Goal: Task Accomplishment & Management: Use online tool/utility

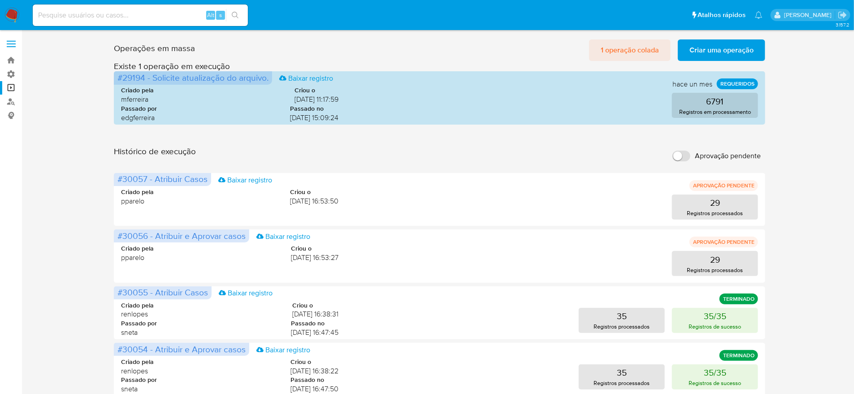
click at [653, 47] on span "1 operação colada" at bounding box center [630, 50] width 58 height 20
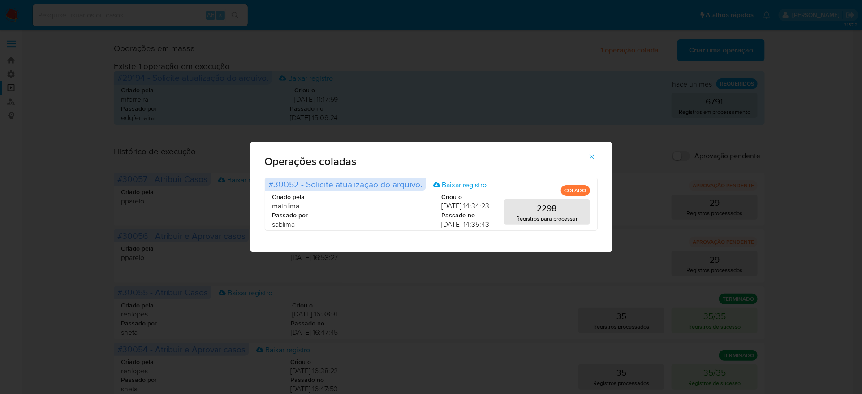
click at [588, 161] on icon "button" at bounding box center [592, 157] width 8 height 8
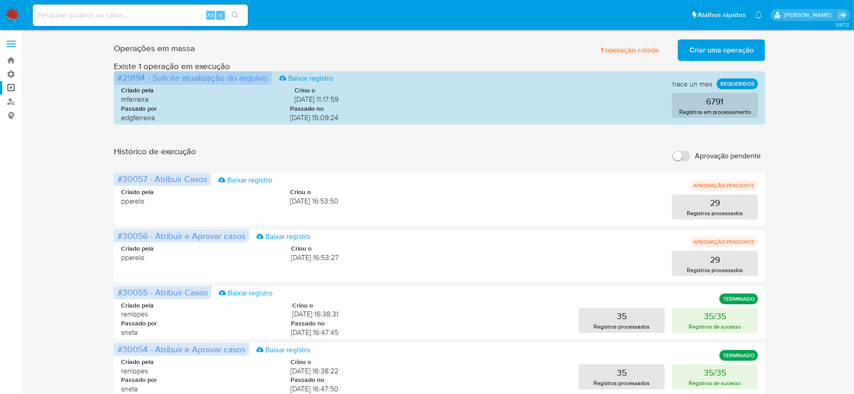
click at [707, 52] on span "Criar uma operação" at bounding box center [721, 50] width 64 height 20
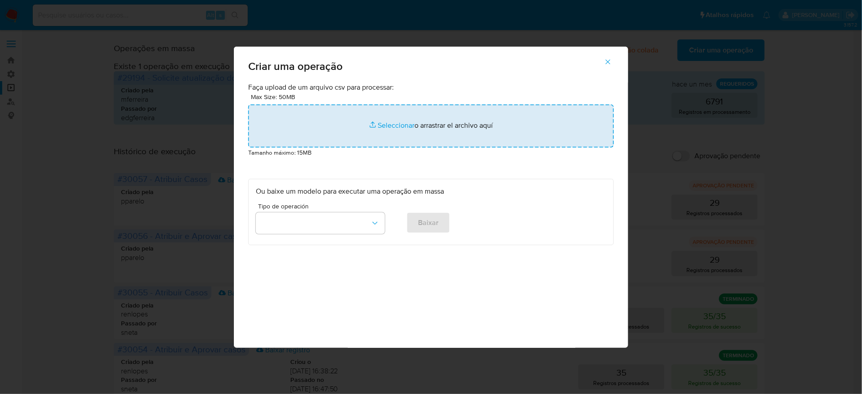
click at [354, 147] on input "file" at bounding box center [431, 125] width 366 height 43
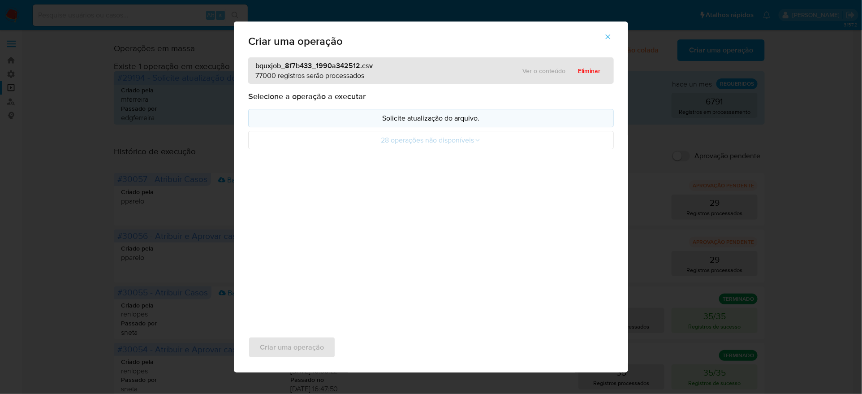
click at [442, 123] on p "Solicite atualização do arquivo." at bounding box center [431, 118] width 350 height 10
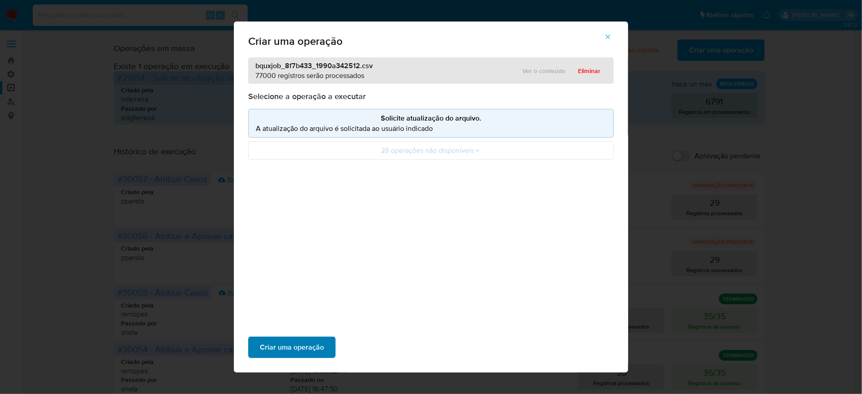
click at [324, 337] on span "Criar uma operação" at bounding box center [292, 347] width 64 height 20
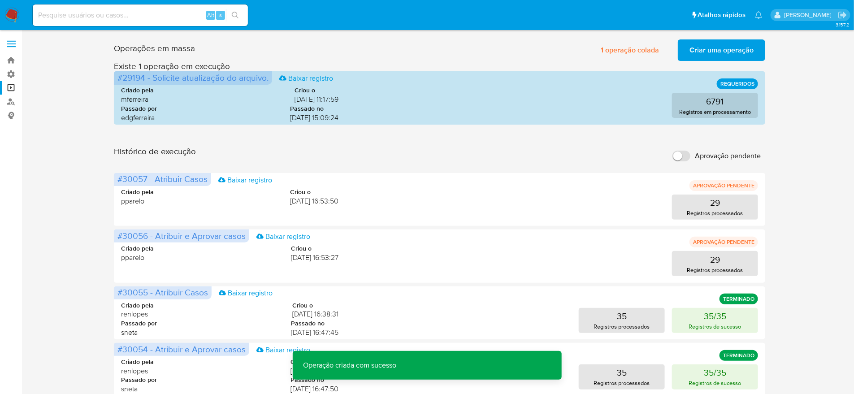
click at [686, 48] on button "Criar uma operação" at bounding box center [721, 50] width 87 height 22
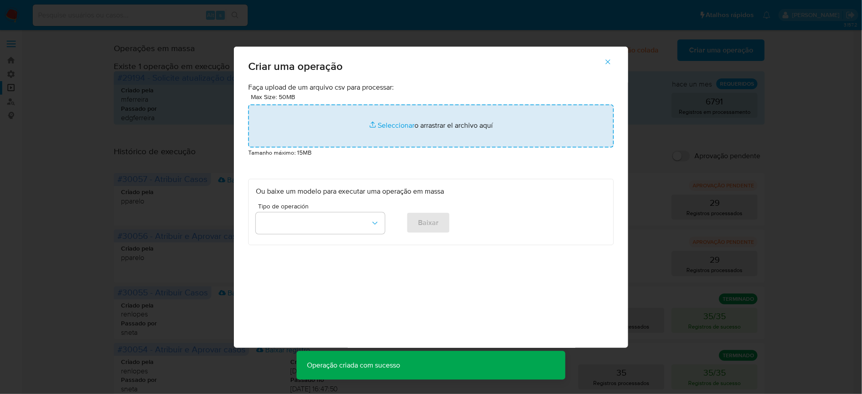
click at [413, 147] on input "file" at bounding box center [431, 125] width 366 height 43
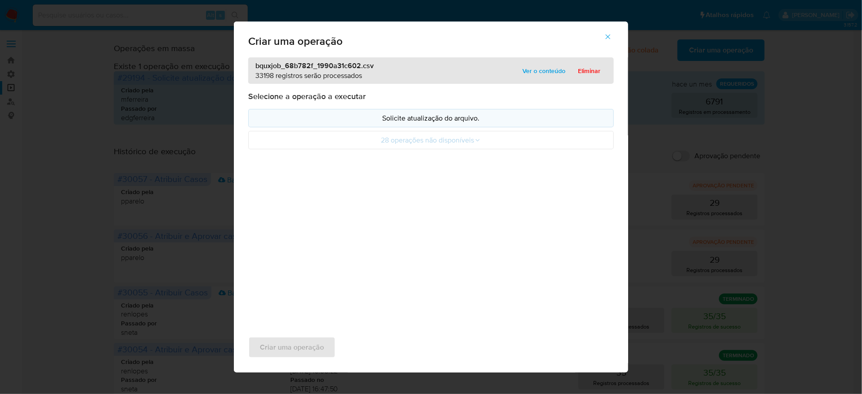
drag, startPoint x: 413, startPoint y: 156, endPoint x: 416, endPoint y: 147, distance: 9.5
click at [416, 123] on p "Solicite atualização do arquivo." at bounding box center [431, 118] width 350 height 10
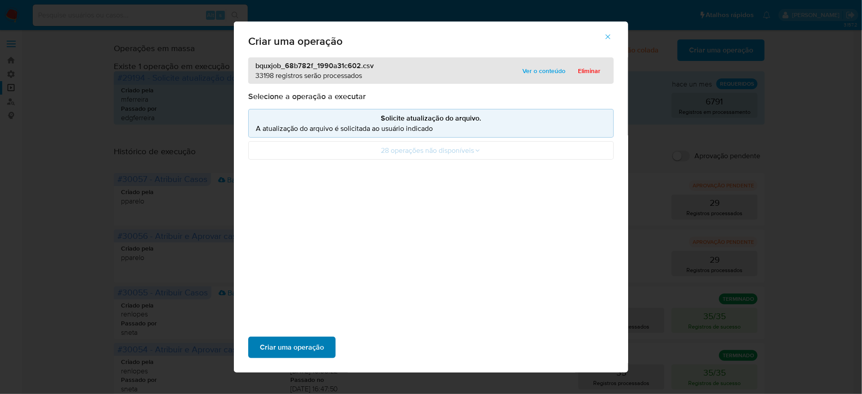
click at [324, 337] on span "Criar uma operação" at bounding box center [292, 347] width 64 height 20
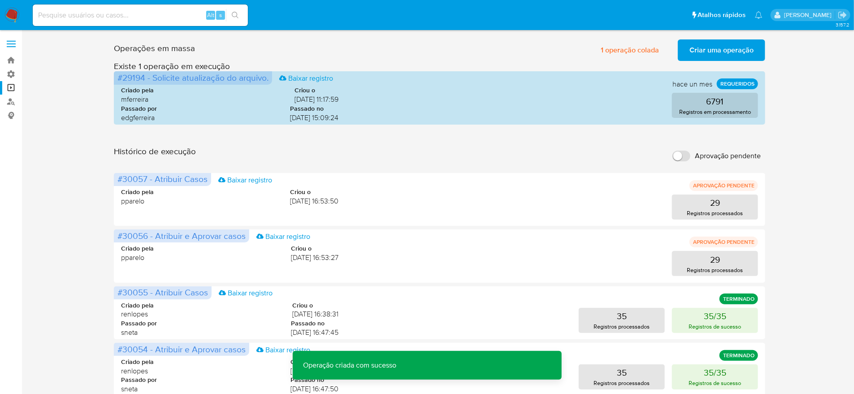
click at [727, 54] on span "Criar uma operação" at bounding box center [721, 50] width 64 height 20
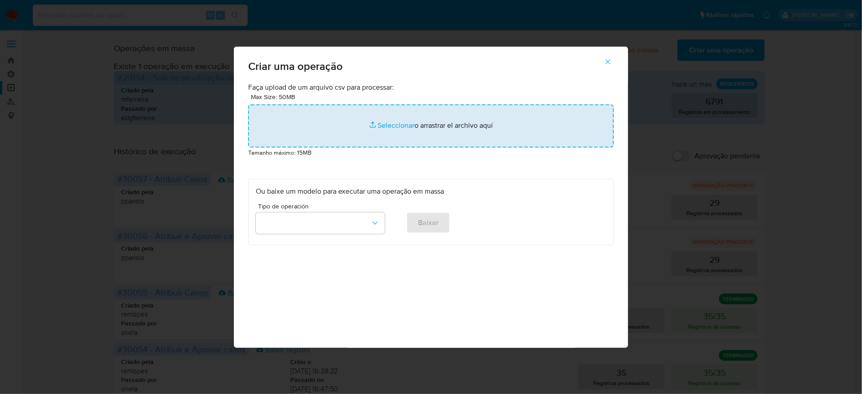
click at [427, 147] on input "file" at bounding box center [431, 125] width 366 height 43
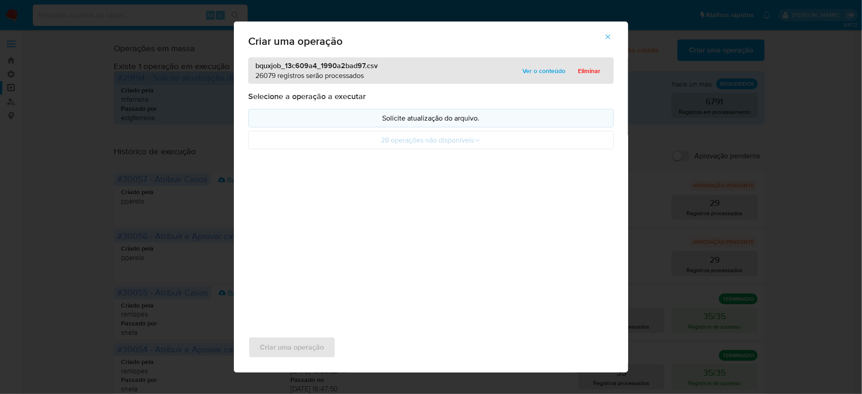
click at [441, 123] on p "Solicite atualização do arquivo." at bounding box center [431, 118] width 350 height 10
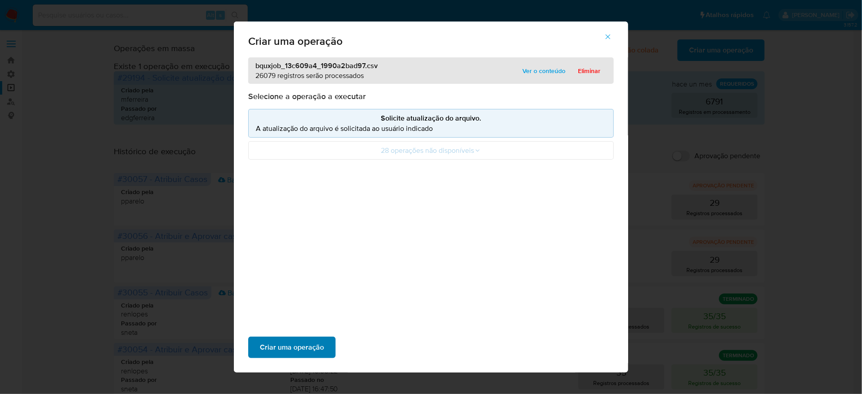
click at [324, 337] on span "Criar uma operação" at bounding box center [292, 347] width 64 height 20
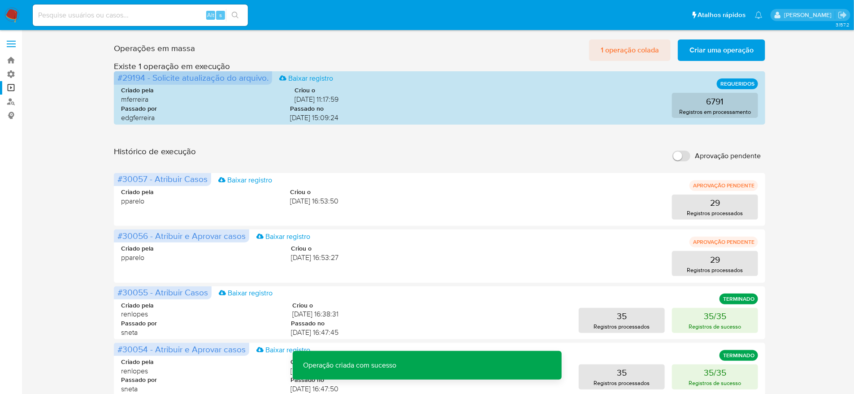
click at [653, 53] on span "1 operação colada" at bounding box center [630, 50] width 58 height 20
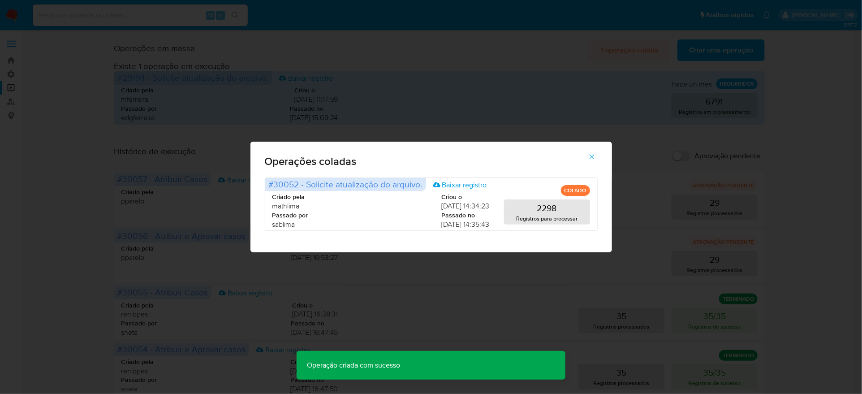
click at [653, 53] on div "Operações coladas #30052 - Solicite atualização do arquivo. Baixar registro COL…" at bounding box center [431, 197] width 862 height 394
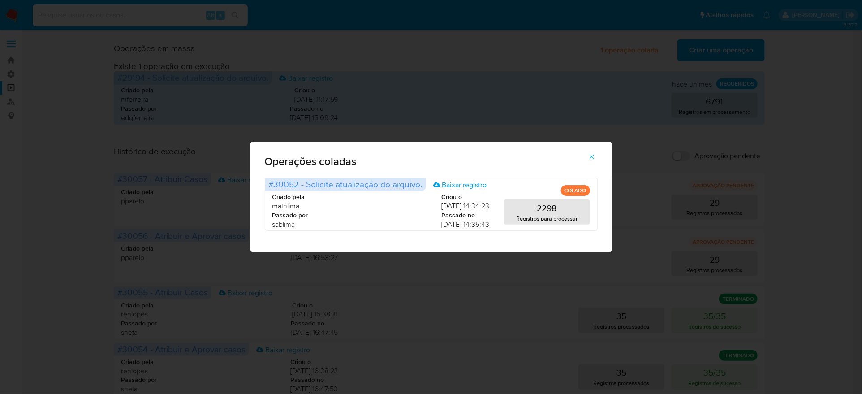
click at [672, 127] on div "Operações coladas #30052 - Solicite atualização do arquivo. Baixar registro COL…" at bounding box center [431, 197] width 862 height 394
click at [588, 159] on span "button" at bounding box center [592, 157] width 8 height 20
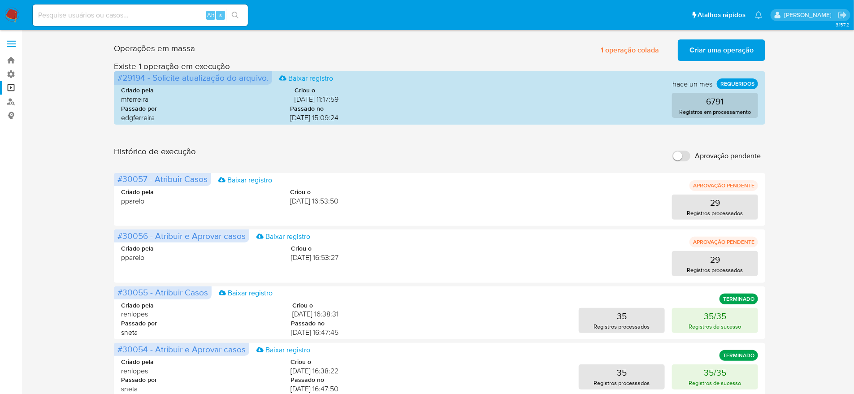
drag, startPoint x: 666, startPoint y: 138, endPoint x: 671, endPoint y: 136, distance: 5.2
click at [667, 146] on div "Histórico de execução Aprovação pendente" at bounding box center [440, 156] width 652 height 20
click at [680, 151] on input "Aprovação pendente" at bounding box center [681, 156] width 18 height 11
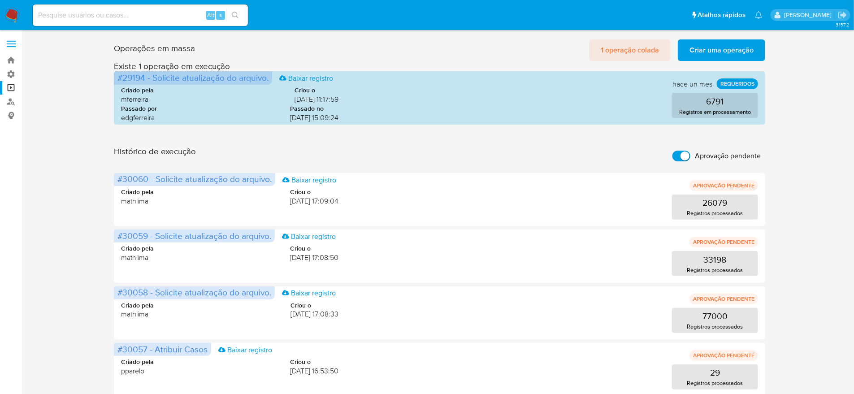
click at [651, 47] on span "1 operação colada" at bounding box center [630, 50] width 58 height 20
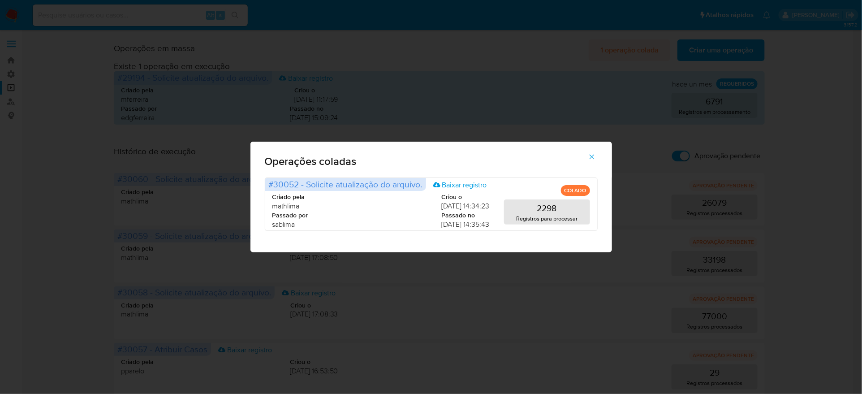
click at [651, 47] on div "Operações coladas #30052 - Solicite atualização do arquivo. Baixar registro COL…" at bounding box center [431, 197] width 862 height 394
click at [657, 112] on div "Operações coladas #30052 - Solicite atualização do arquivo. Baixar registro COL…" at bounding box center [431, 197] width 862 height 394
click at [576, 165] on button "button" at bounding box center [591, 157] width 31 height 22
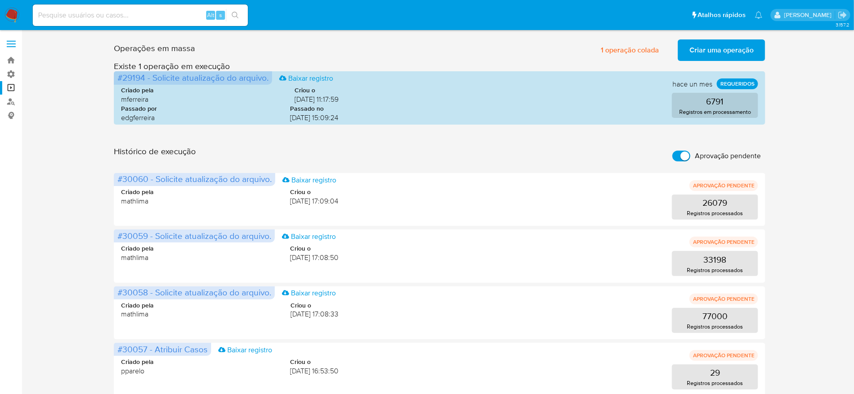
click at [675, 151] on input "Aprovação pendente" at bounding box center [681, 156] width 18 height 11
click at [691, 146] on label "Aprovação pendente" at bounding box center [716, 156] width 97 height 20
click at [690, 151] on input "Aprovação pendente" at bounding box center [681, 156] width 18 height 11
checkbox input "true"
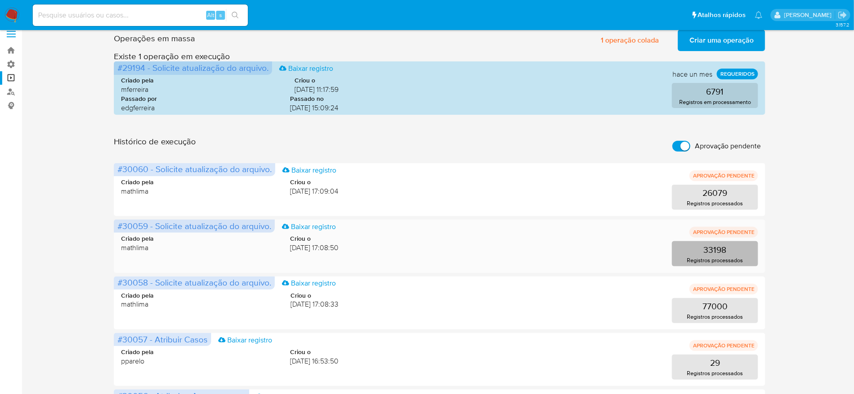
scroll to position [15, 0]
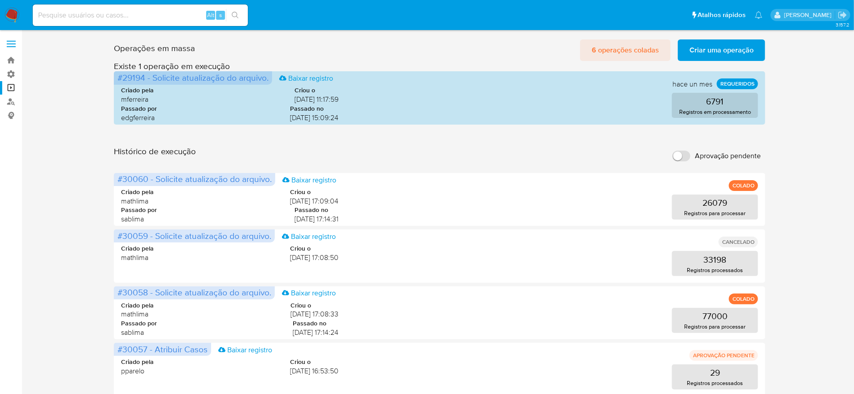
click at [632, 51] on span "6 operações coladas" at bounding box center [625, 50] width 67 height 20
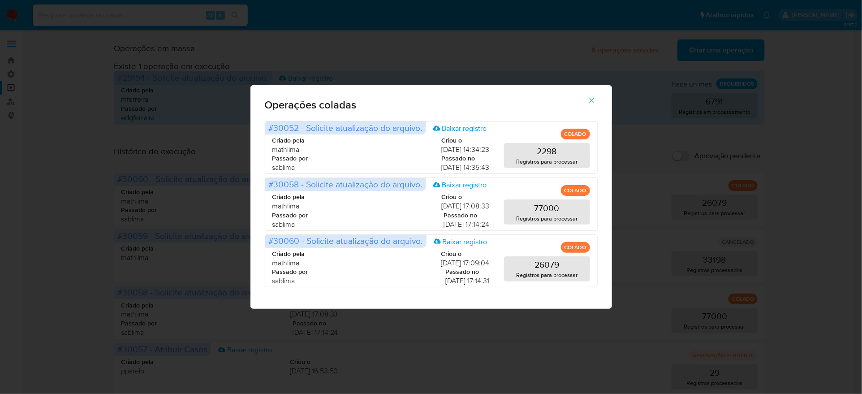
click at [588, 104] on icon "button" at bounding box center [592, 100] width 8 height 8
